Goal: Information Seeking & Learning: Learn about a topic

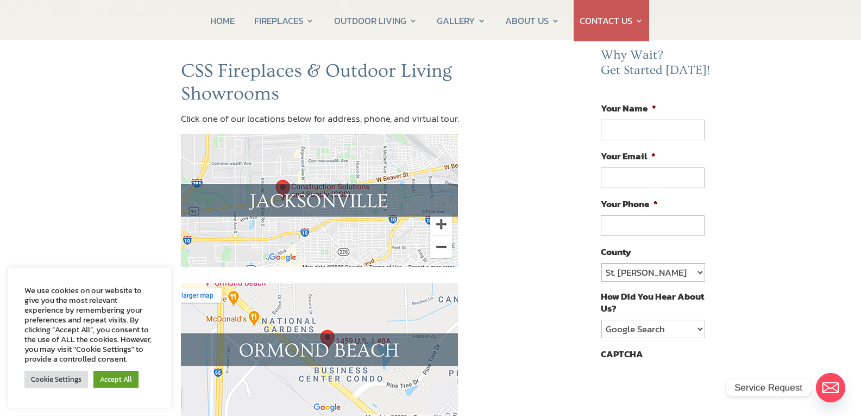
scroll to position [109, 0]
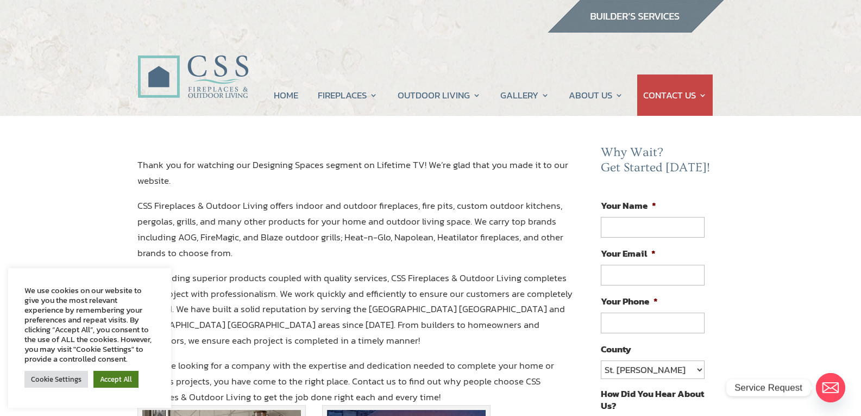
click at [110, 376] on link "Accept All" at bounding box center [115, 379] width 45 height 17
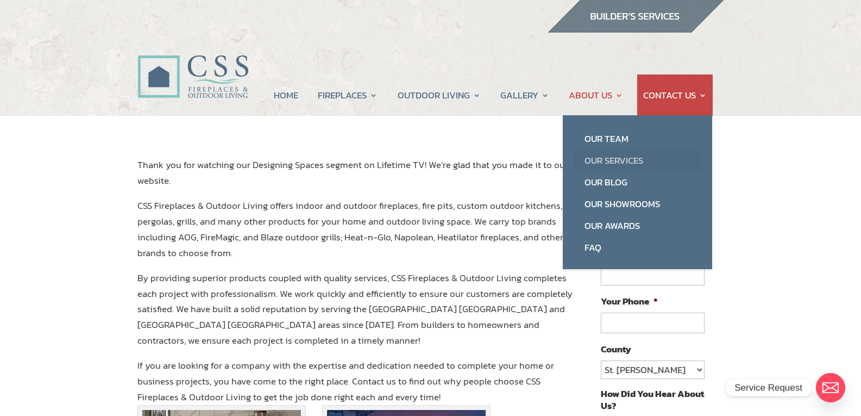
click at [612, 158] on link "Our Services" at bounding box center [638, 160] width 128 height 22
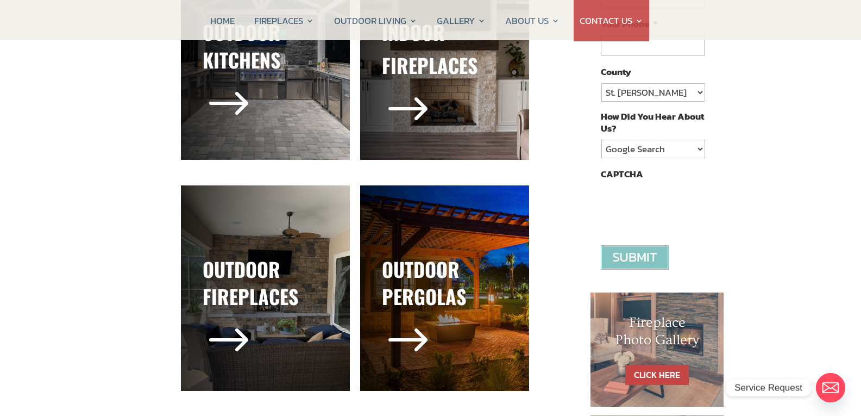
scroll to position [272, 0]
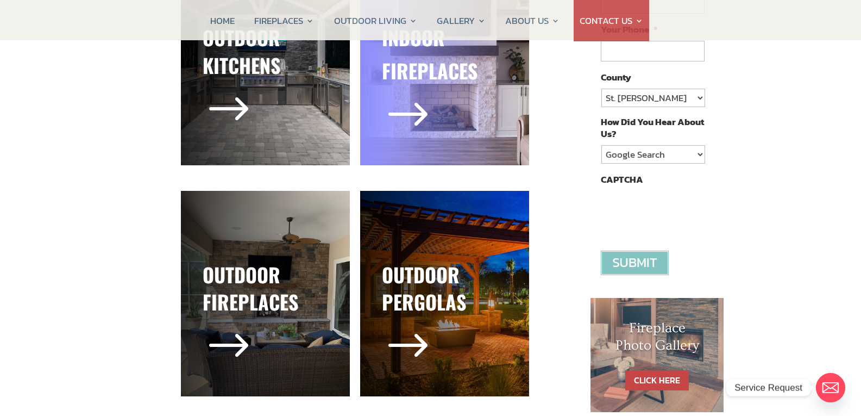
click at [420, 104] on span "$" at bounding box center [408, 116] width 52 height 52
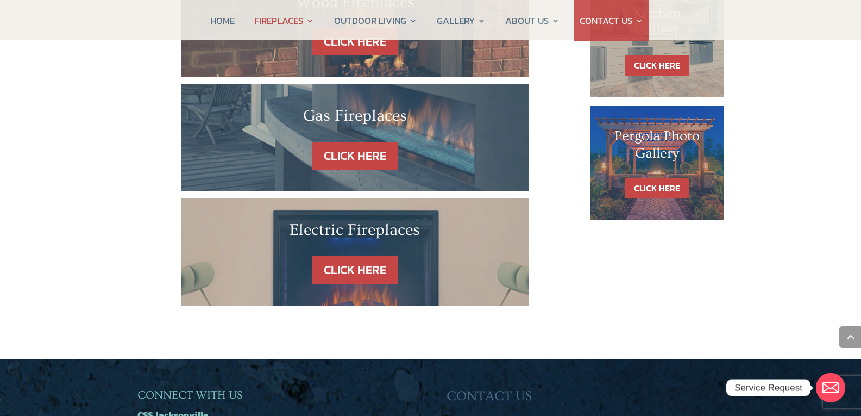
scroll to position [598, 0]
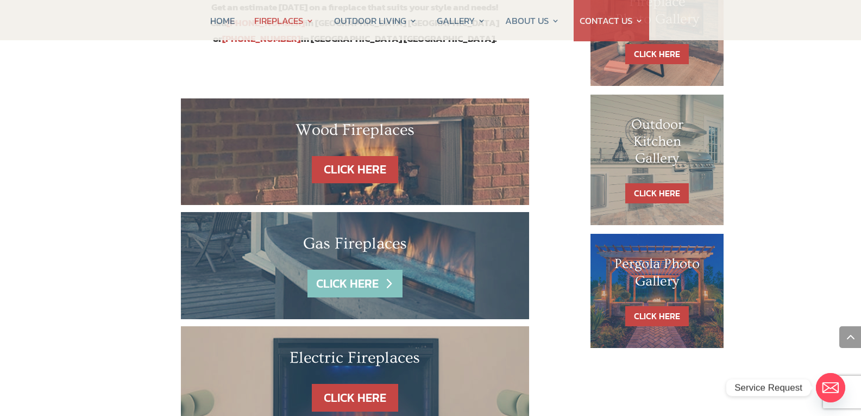
click at [372, 270] on link "CLICK HERE" at bounding box center [355, 284] width 95 height 28
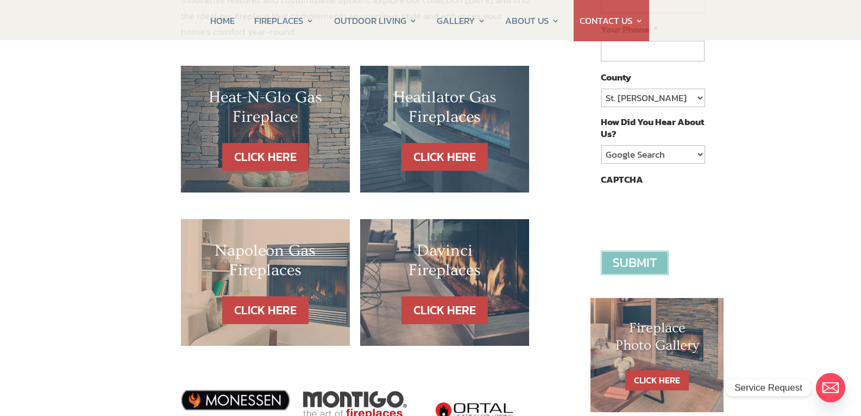
scroll to position [217, 0]
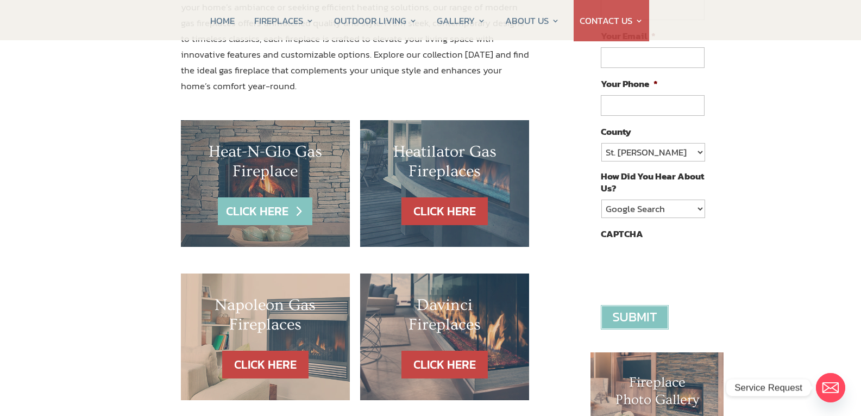
click at [251, 209] on link "CLICK HERE" at bounding box center [265, 211] width 95 height 28
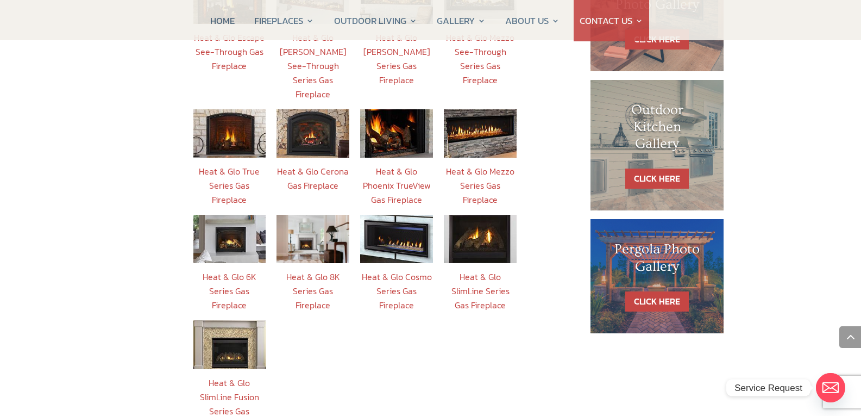
scroll to position [585, 0]
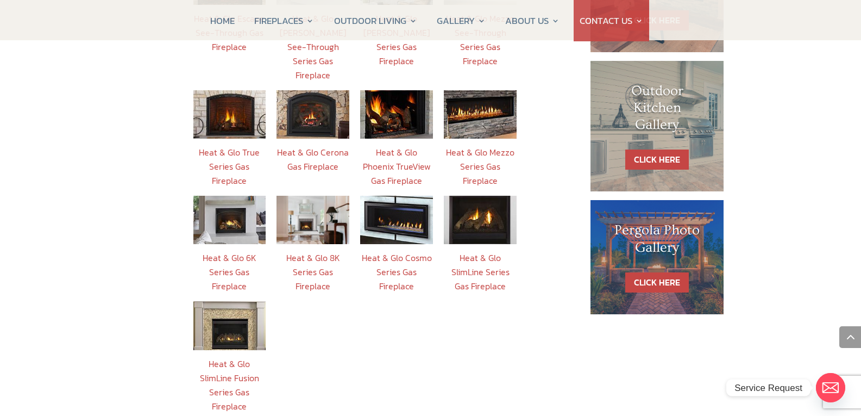
click at [219, 251] on link "Heat & Glo 6K Series Gas Fireplace" at bounding box center [230, 271] width 54 height 41
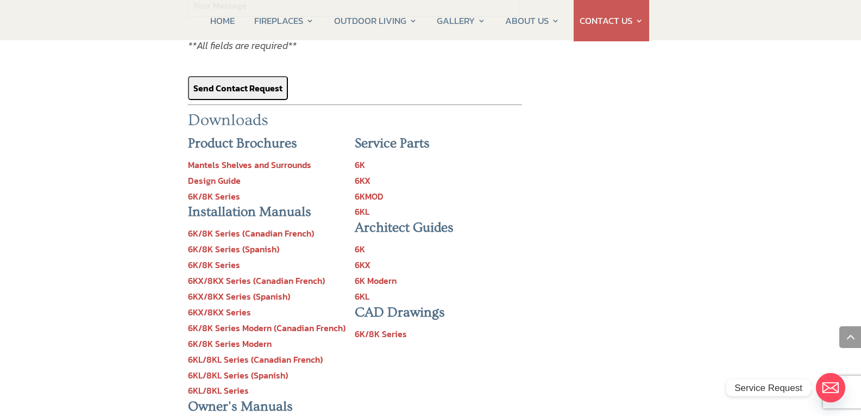
scroll to position [1237, 0]
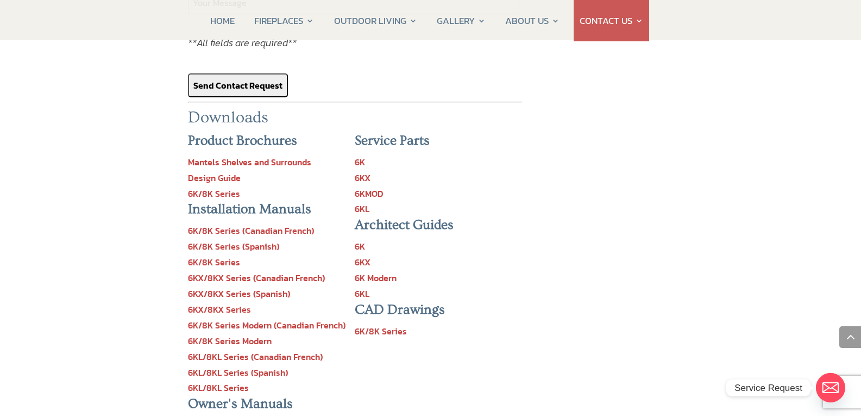
click at [397, 324] on link "6K/8K Series" at bounding box center [381, 330] width 52 height 13
click at [222, 171] on link "Design Guide" at bounding box center [214, 177] width 53 height 13
click at [290, 155] on link "Mantels Shelves and Surrounds" at bounding box center [249, 161] width 123 height 13
